Goal: Task Accomplishment & Management: Manage account settings

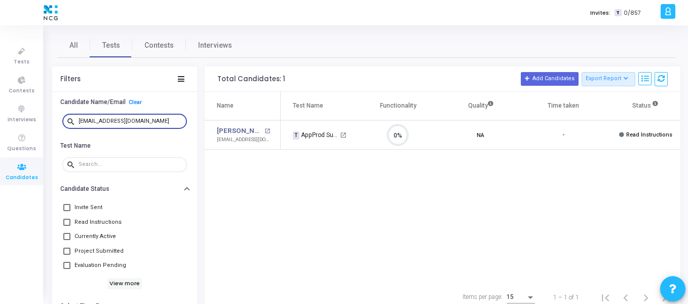
scroll to position [21, 26]
drag, startPoint x: 147, startPoint y: 122, endPoint x: 80, endPoint y: 120, distance: 67.4
click at [80, 120] on input "[EMAIL_ADDRESS][DOMAIN_NAME]" at bounding box center [131, 121] width 104 height 6
paste input "[EMAIL_ADDRESS]"
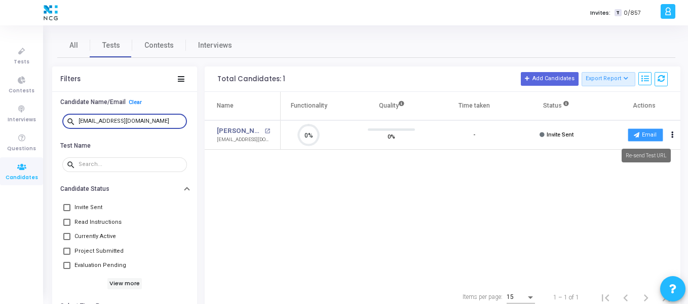
click at [644, 137] on button "Email" at bounding box center [645, 134] width 35 height 13
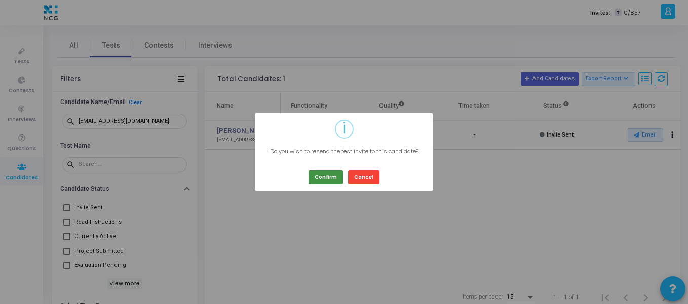
click at [317, 175] on button "Confirm" at bounding box center [326, 177] width 34 height 14
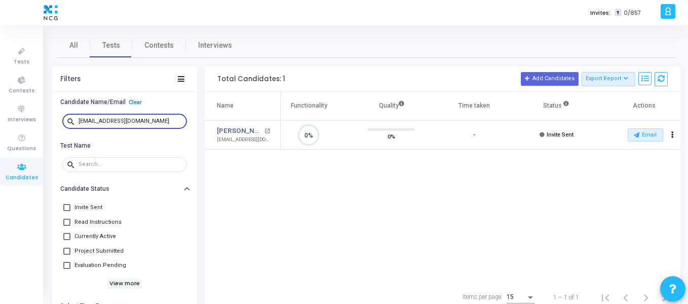
drag, startPoint x: 150, startPoint y: 119, endPoint x: 74, endPoint y: 120, distance: 75.5
click at [74, 120] on div "search [EMAIL_ADDRESS][DOMAIN_NAME]" at bounding box center [124, 121] width 125 height 16
paste input "sanketmore456"
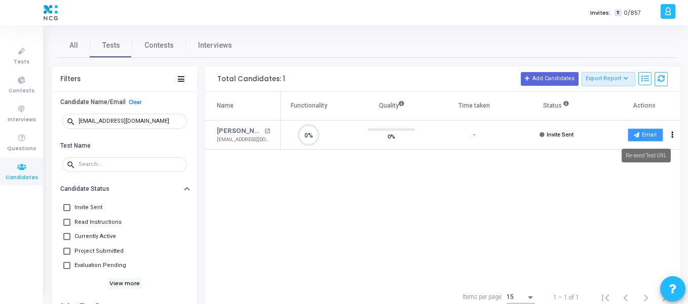
click at [645, 135] on button "Email" at bounding box center [645, 134] width 35 height 13
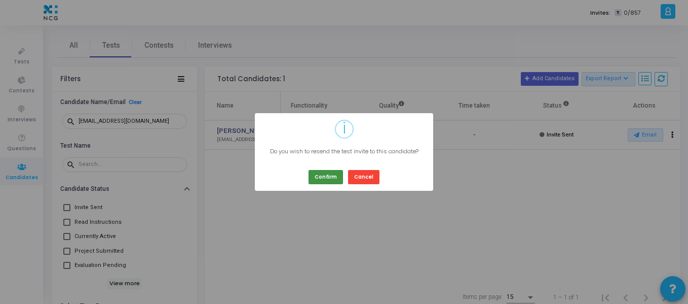
click at [326, 175] on button "Confirm" at bounding box center [326, 177] width 34 height 14
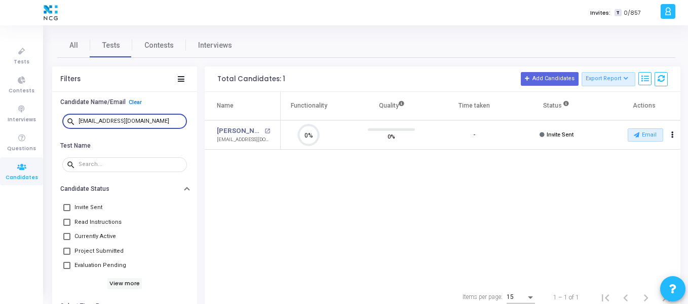
drag, startPoint x: 153, startPoint y: 121, endPoint x: 58, endPoint y: 121, distance: 94.8
click at [58, 121] on div "search [EMAIL_ADDRESS][DOMAIN_NAME]" at bounding box center [124, 121] width 145 height 23
paste input "[PERSON_NAME] Chetipally"
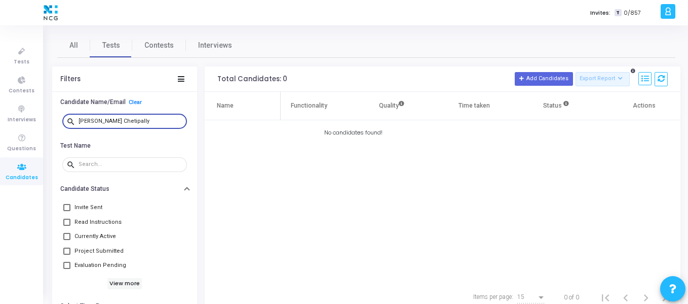
drag, startPoint x: 158, startPoint y: 120, endPoint x: 55, endPoint y: 117, distance: 103.4
click at [55, 117] on div "search [PERSON_NAME] Chetipally" at bounding box center [124, 121] width 145 height 23
paste input "[EMAIL_ADDRESS][DOMAIN_NAME]"
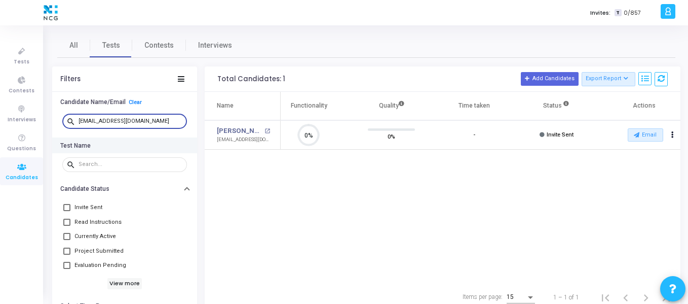
scroll to position [21, 26]
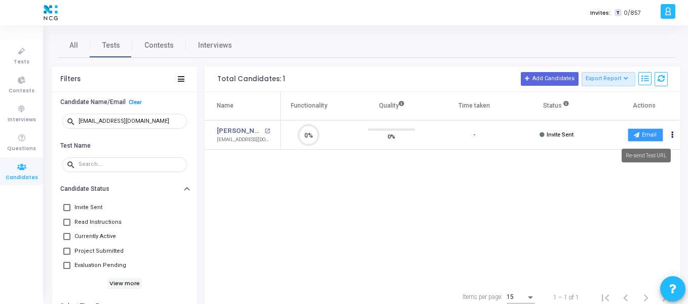
click at [646, 138] on button "Email" at bounding box center [645, 134] width 35 height 13
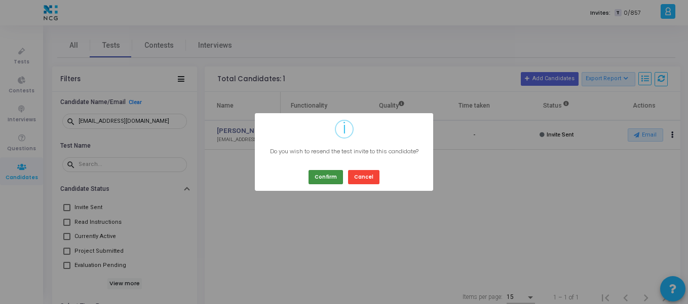
click at [325, 177] on button "Confirm" at bounding box center [326, 177] width 34 height 14
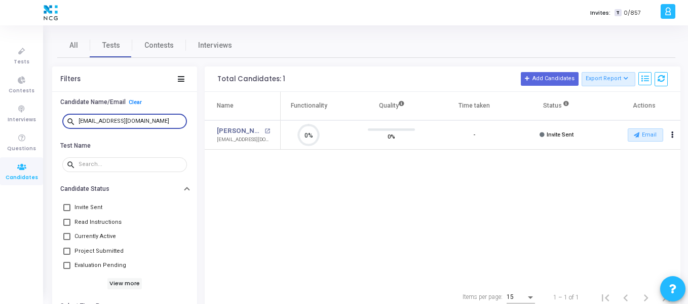
drag, startPoint x: 165, startPoint y: 121, endPoint x: 79, endPoint y: 119, distance: 85.7
click at [79, 119] on input "[EMAIL_ADDRESS][DOMAIN_NAME]" at bounding box center [131, 121] width 104 height 6
paste input "md.azimans94"
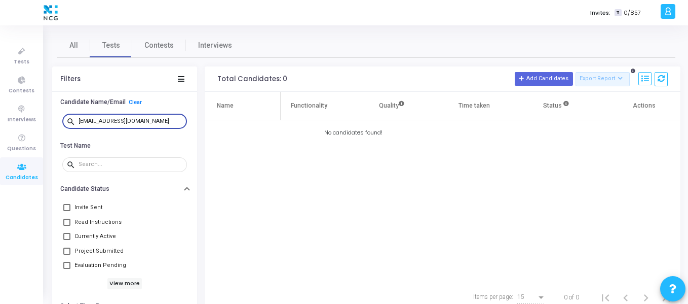
drag, startPoint x: 153, startPoint y: 119, endPoint x: 75, endPoint y: 119, distance: 77.5
click at [75, 119] on div "search [EMAIL_ADDRESS][DOMAIN_NAME]" at bounding box center [124, 121] width 125 height 16
paste input "[PERSON_NAME]"
drag, startPoint x: 78, startPoint y: 120, endPoint x: 64, endPoint y: 120, distance: 14.2
click at [64, 120] on div "search [PERSON_NAME]" at bounding box center [124, 121] width 125 height 16
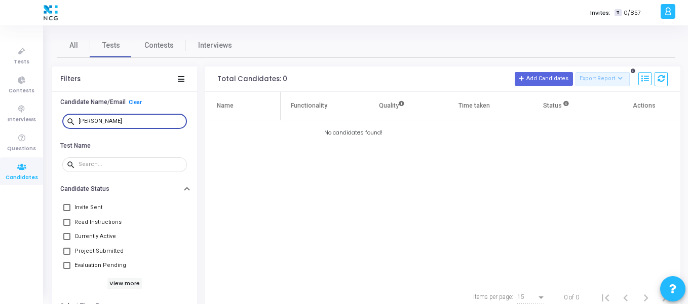
paste input "[PERSON_NAME][EMAIL_ADDRESS][PERSON_NAME][DOMAIN_NAME]"
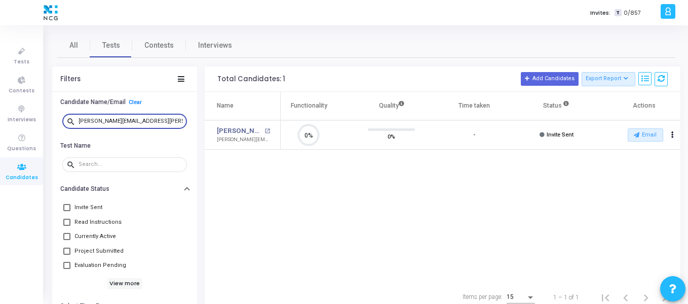
scroll to position [21, 26]
click at [649, 137] on button "Email" at bounding box center [645, 134] width 35 height 13
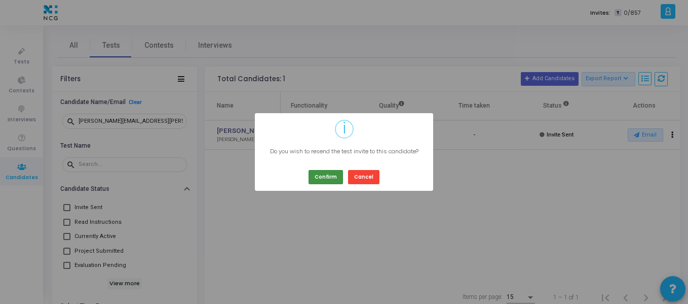
click at [333, 176] on button "Confirm" at bounding box center [326, 177] width 34 height 14
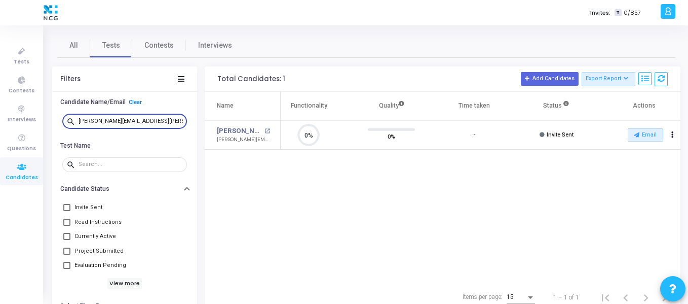
drag, startPoint x: 160, startPoint y: 122, endPoint x: 73, endPoint y: 124, distance: 87.2
click at [73, 124] on div "search [PERSON_NAME][EMAIL_ADDRESS][PERSON_NAME][DOMAIN_NAME]" at bounding box center [124, 121] width 125 height 16
paste input "rateekrt19"
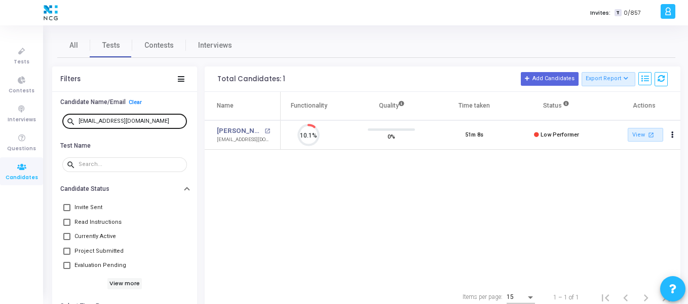
drag, startPoint x: 157, startPoint y: 116, endPoint x: 80, endPoint y: 116, distance: 77.5
click at [80, 116] on div "[EMAIL_ADDRESS][DOMAIN_NAME]" at bounding box center [131, 121] width 104 height 16
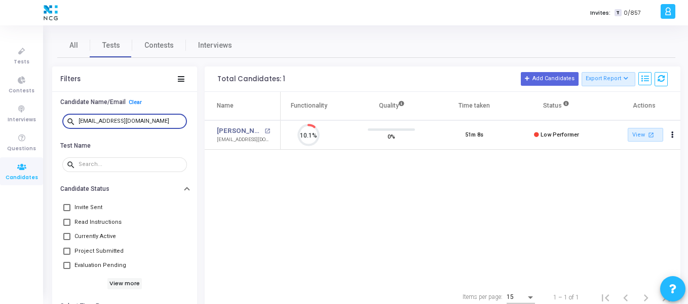
drag, startPoint x: 145, startPoint y: 118, endPoint x: 59, endPoint y: 118, distance: 85.6
click at [59, 118] on div "search [EMAIL_ADDRESS][DOMAIN_NAME]" at bounding box center [124, 121] width 145 height 23
paste input "roganaswin8"
click at [635, 129] on button "Email" at bounding box center [645, 134] width 35 height 13
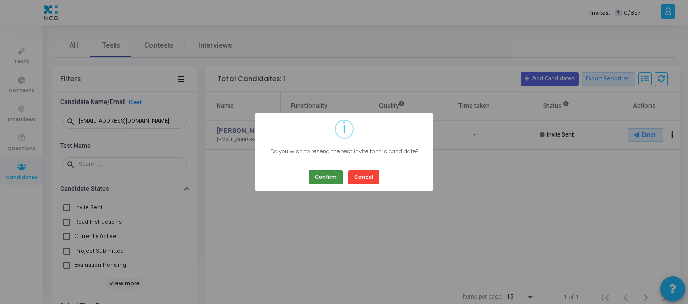
click at [329, 176] on button "Confirm" at bounding box center [326, 177] width 34 height 14
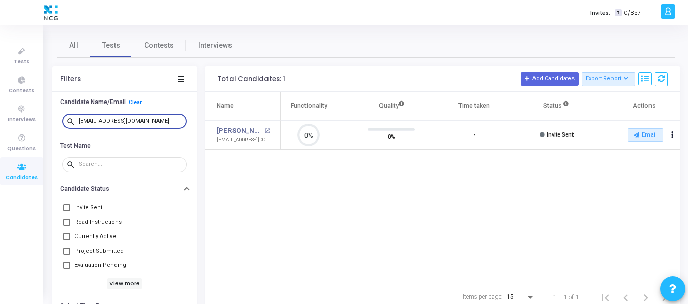
drag, startPoint x: 154, startPoint y: 121, endPoint x: 71, endPoint y: 121, distance: 82.1
click at [71, 121] on div "search [EMAIL_ADDRESS][DOMAIN_NAME]" at bounding box center [124, 121] width 125 height 16
paste input "shaikhjaffar41"
drag, startPoint x: 152, startPoint y: 122, endPoint x: 64, endPoint y: 125, distance: 87.2
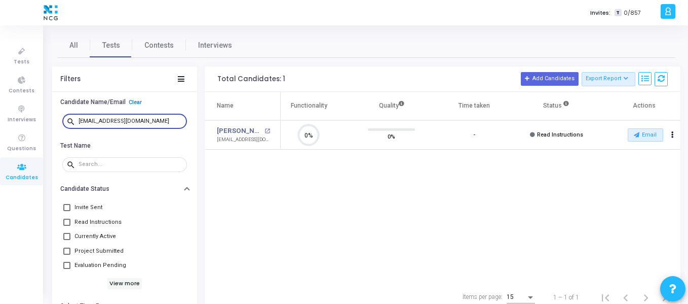
click at [64, 125] on div "search [EMAIL_ADDRESS][DOMAIN_NAME]" at bounding box center [124, 121] width 125 height 16
paste input "pc.10chauhan"
click at [646, 140] on button "Email" at bounding box center [645, 134] width 35 height 13
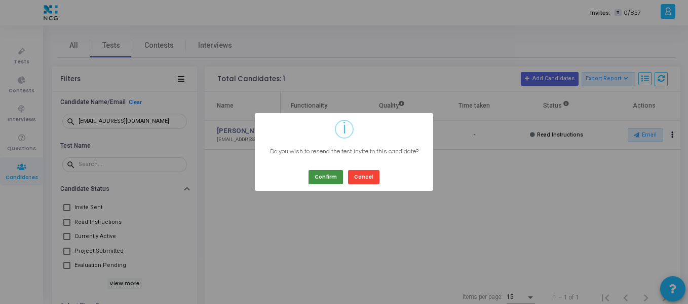
click at [324, 177] on button "Confirm" at bounding box center [326, 177] width 34 height 14
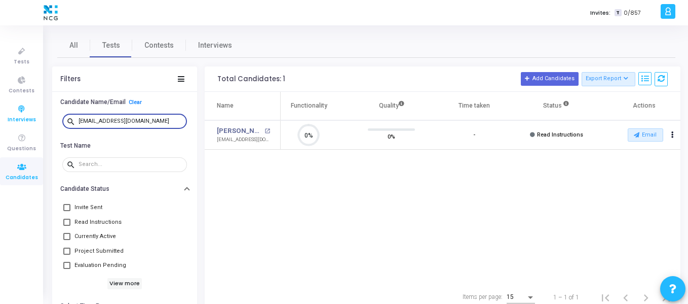
drag, startPoint x: 149, startPoint y: 120, endPoint x: 0, endPoint y: 113, distance: 149.6
click at [0, 113] on div "Tests Contests Interviews Questions Candidates Invites: T 0/857 S [PERSON_NAME]…" at bounding box center [344, 152] width 688 height 304
paste input "rateekrt19"
drag, startPoint x: 143, startPoint y: 122, endPoint x: 74, endPoint y: 120, distance: 68.9
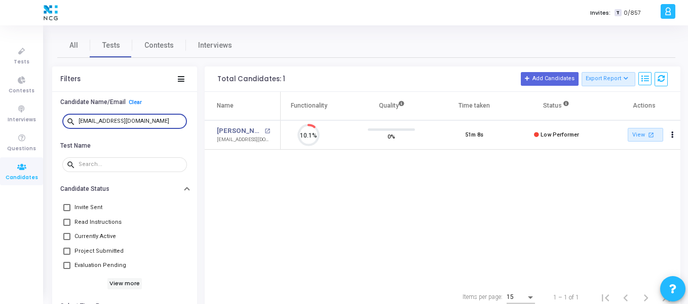
click at [74, 120] on div "search [EMAIL_ADDRESS][DOMAIN_NAME]" at bounding box center [124, 121] width 125 height 16
paste input "chinmaynilesh93"
drag, startPoint x: 155, startPoint y: 121, endPoint x: 43, endPoint y: 119, distance: 112.0
click at [43, 119] on div "Invites: T 0/857 S [PERSON_NAME] Settings Account settings and more Log Out My …" at bounding box center [344, 152] width 688 height 304
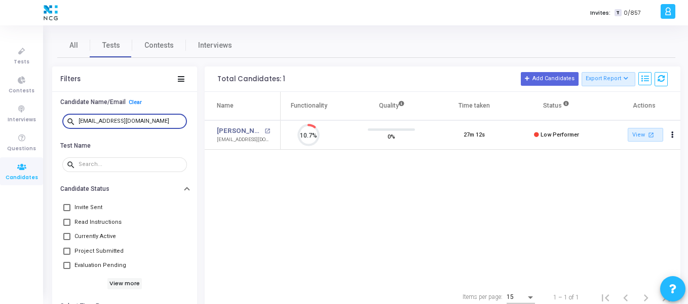
paste input "kajeswaranyogi"
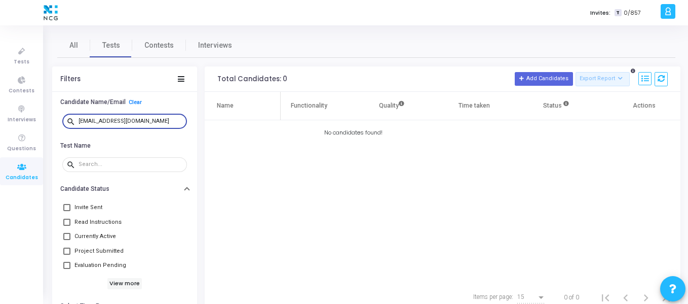
drag, startPoint x: 153, startPoint y: 119, endPoint x: 69, endPoint y: 116, distance: 83.2
click at [69, 116] on div "search [EMAIL_ADDRESS][DOMAIN_NAME]" at bounding box center [124, 121] width 125 height 16
paste input "[PERSON_NAME].panda1987"
drag, startPoint x: 157, startPoint y: 122, endPoint x: 62, endPoint y: 122, distance: 94.3
click at [62, 122] on div "search [PERSON_NAME][EMAIL_ADDRESS][DOMAIN_NAME]" at bounding box center [124, 121] width 125 height 16
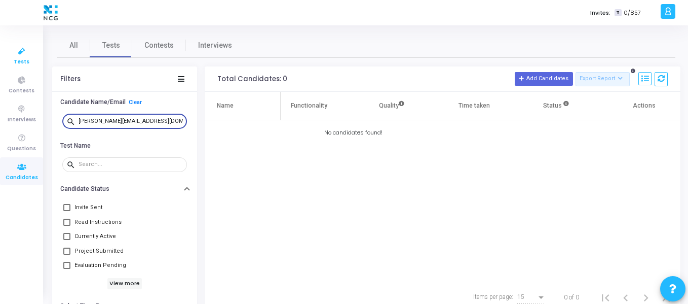
type input "[PERSON_NAME][EMAIL_ADDRESS][DOMAIN_NAME]"
click at [24, 58] on span "Tests" at bounding box center [22, 62] width 16 height 9
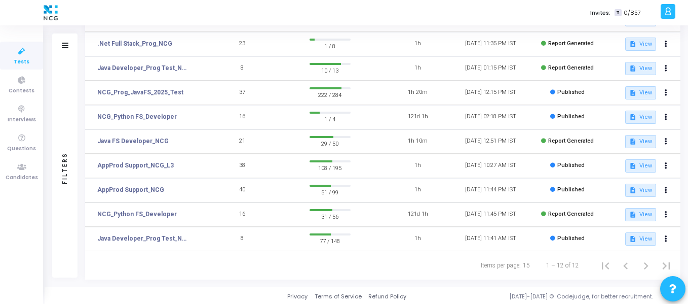
scroll to position [163, 0]
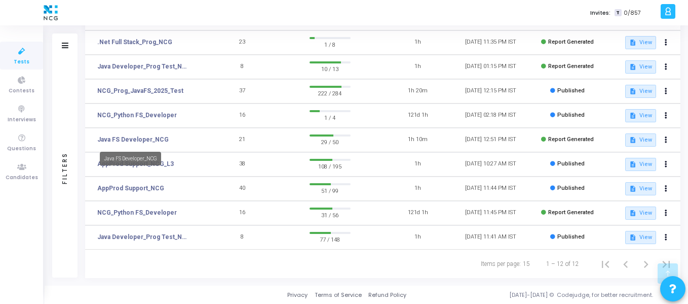
click at [166, 165] on mat-tooltip-component "Java FS Developer_NCG" at bounding box center [131, 158] width 76 height 28
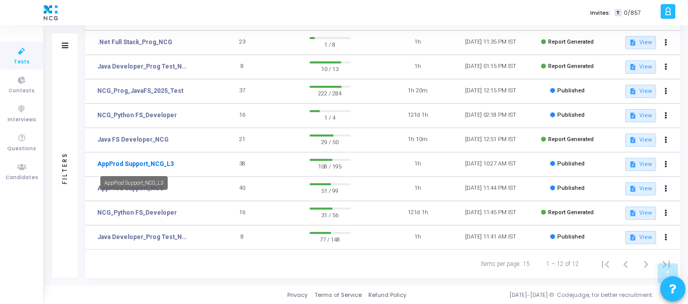
click at [139, 164] on link "AppProd Support_NCG_L3" at bounding box center [135, 163] width 77 height 9
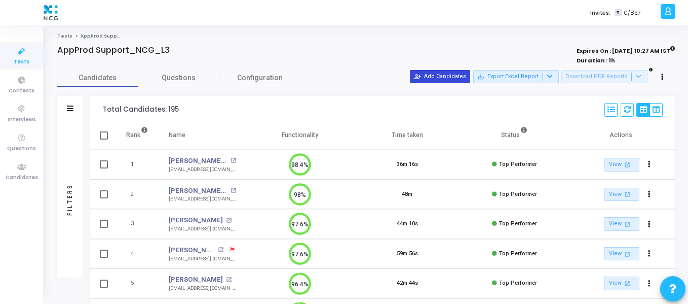
click at [442, 78] on button "person_add_alt Add Candidates" at bounding box center [440, 76] width 60 height 13
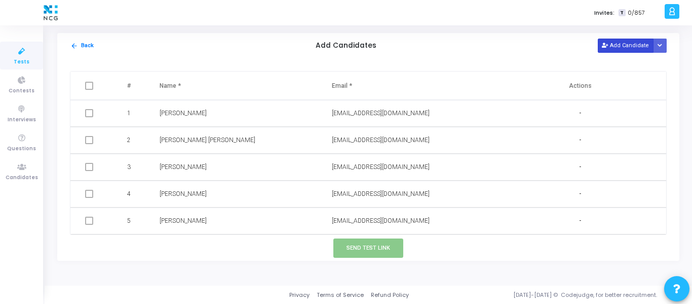
click at [620, 44] on button "Add Candidate" at bounding box center [626, 46] width 56 height 14
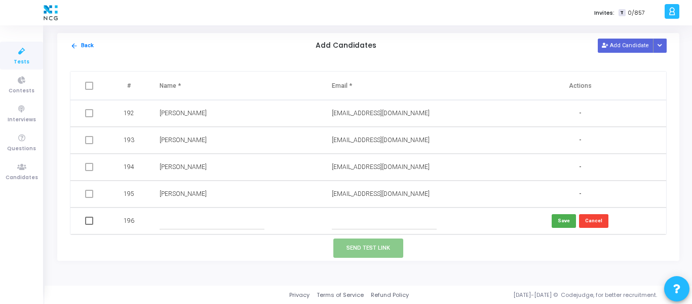
click at [346, 224] on input "text" at bounding box center [384, 220] width 105 height 17
paste input "[PERSON_NAME][EMAIL_ADDRESS][DOMAIN_NAME]"
type input "[PERSON_NAME][EMAIL_ADDRESS][DOMAIN_NAME]"
click at [197, 225] on input "text" at bounding box center [212, 220] width 105 height 17
paste input "[PERSON_NAME] Panda"
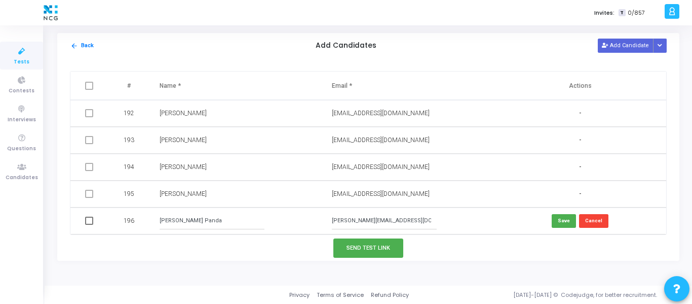
type input "[PERSON_NAME] Panda"
click at [85, 224] on span at bounding box center [89, 220] width 8 height 8
click at [89, 225] on input "checkbox" at bounding box center [89, 225] width 1 height 1
checkbox input "true"
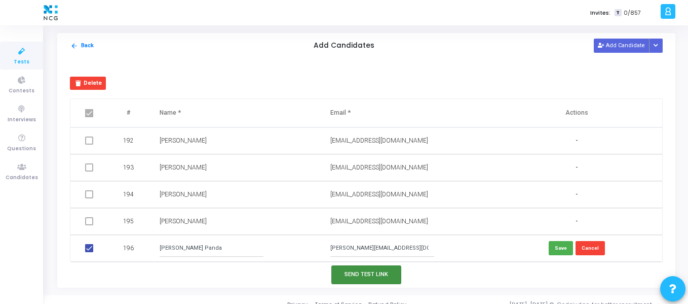
click at [367, 274] on button "Send Test Link" at bounding box center [366, 274] width 70 height 19
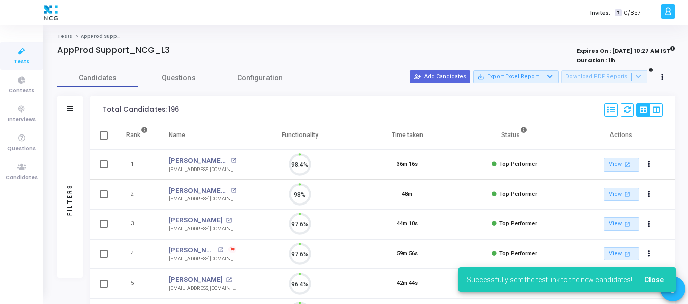
scroll to position [5, 5]
